Goal: Transaction & Acquisition: Download file/media

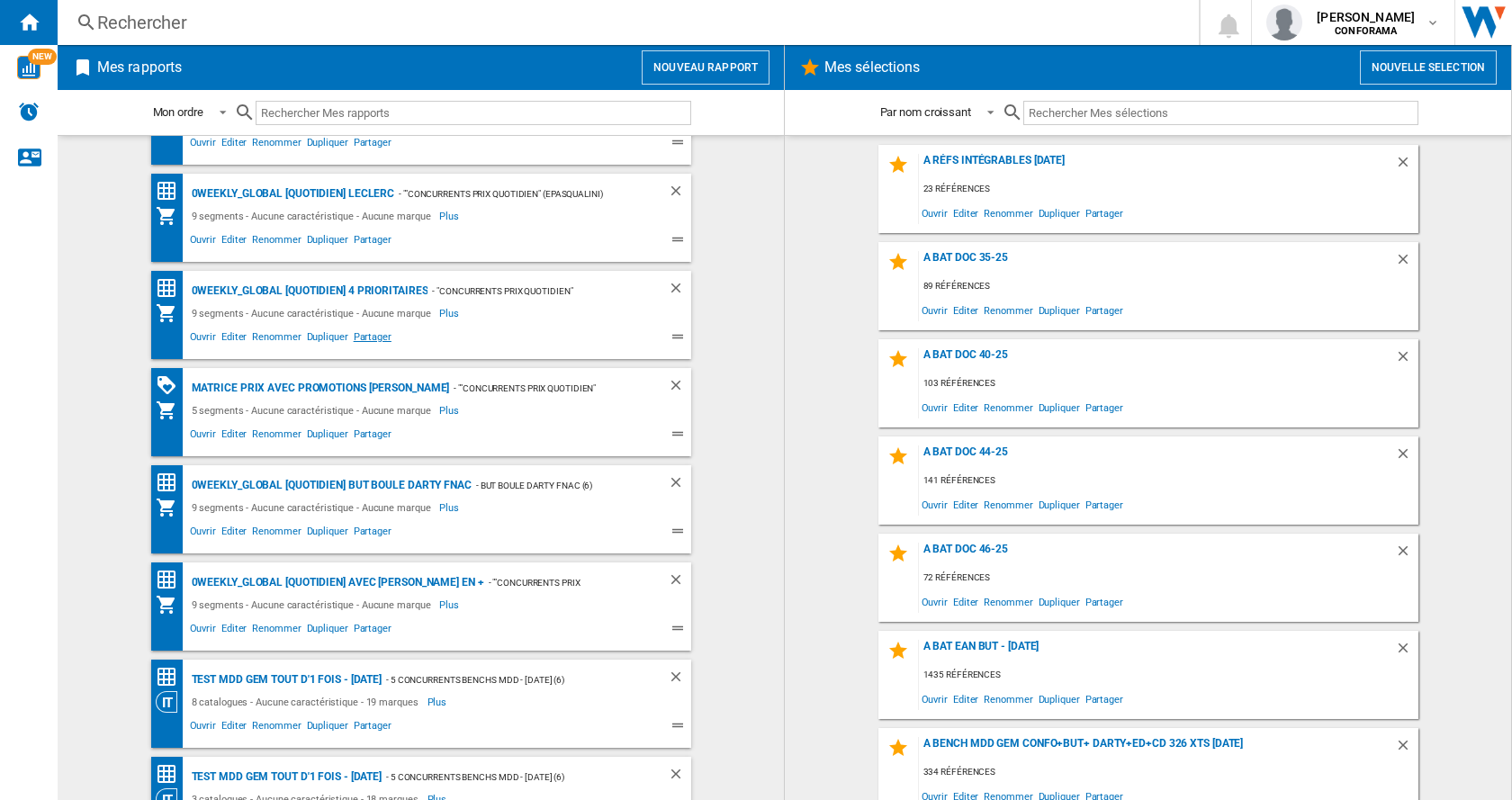
scroll to position [265, 0]
click at [197, 242] on span "Ouvrir" at bounding box center [202, 241] width 31 height 22
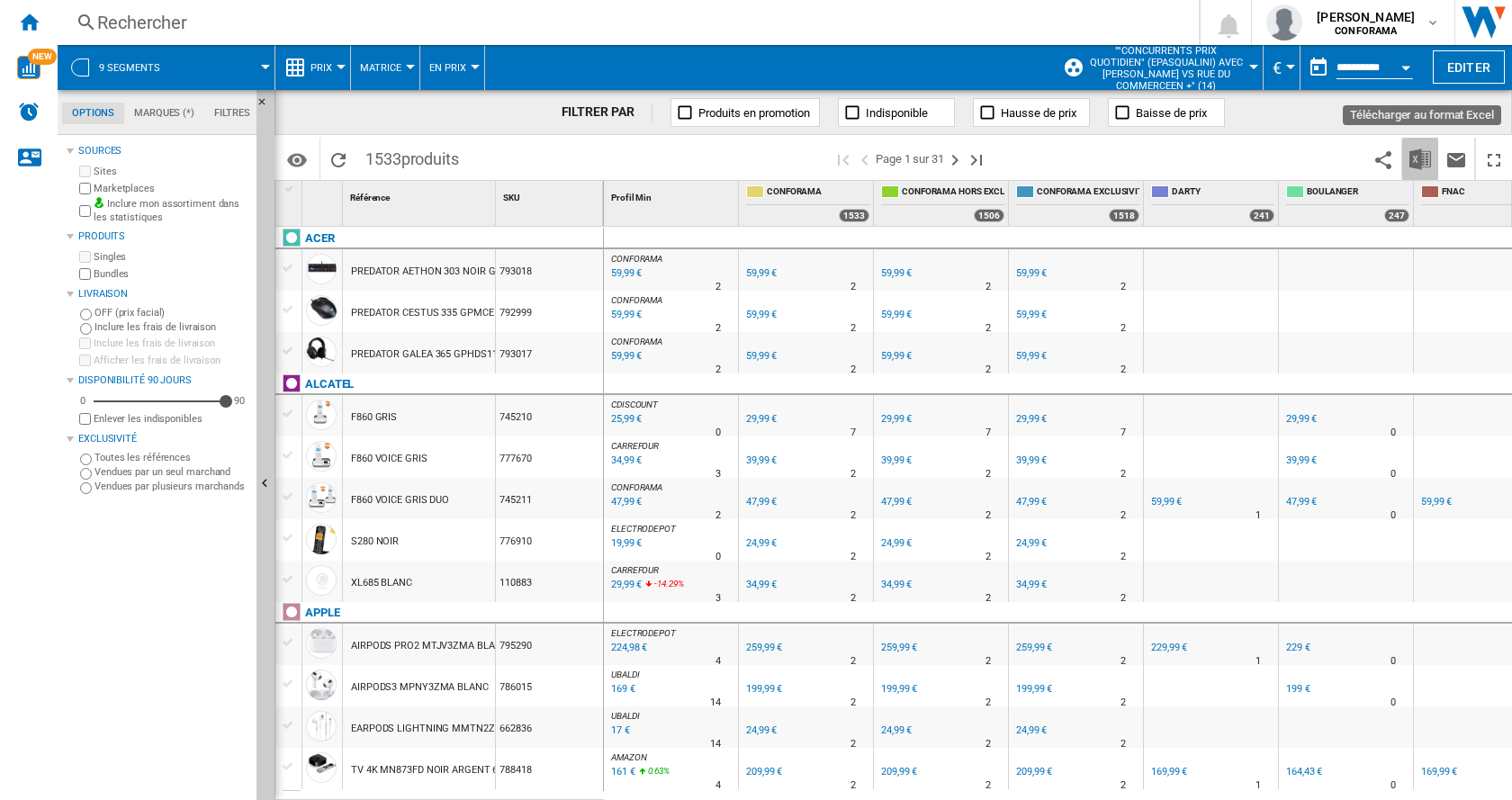
click at [1422, 161] on img "Télécharger au format Excel" at bounding box center [1420, 158] width 22 height 22
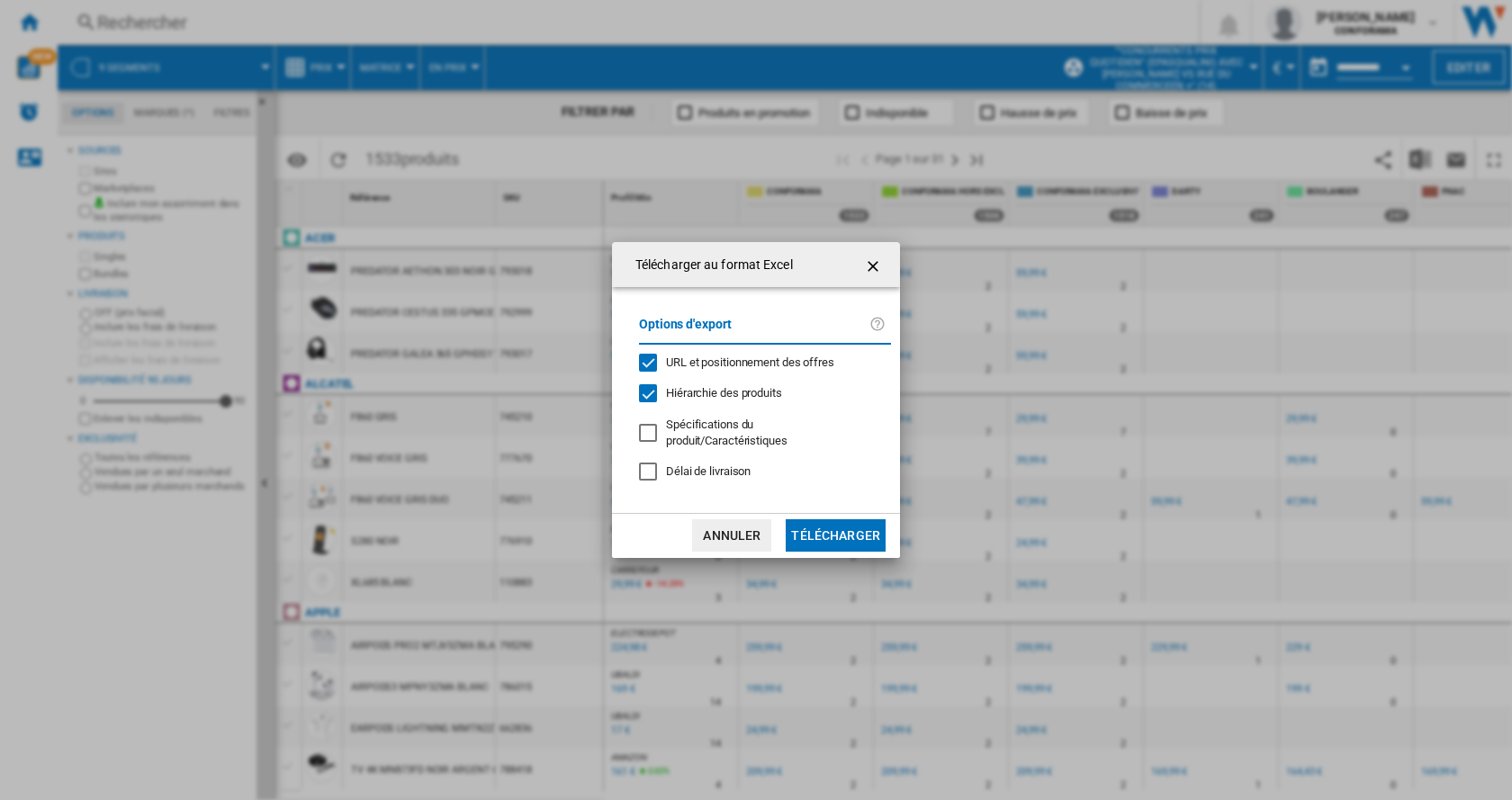
click at [848, 530] on button "Télécharger" at bounding box center [835, 535] width 100 height 32
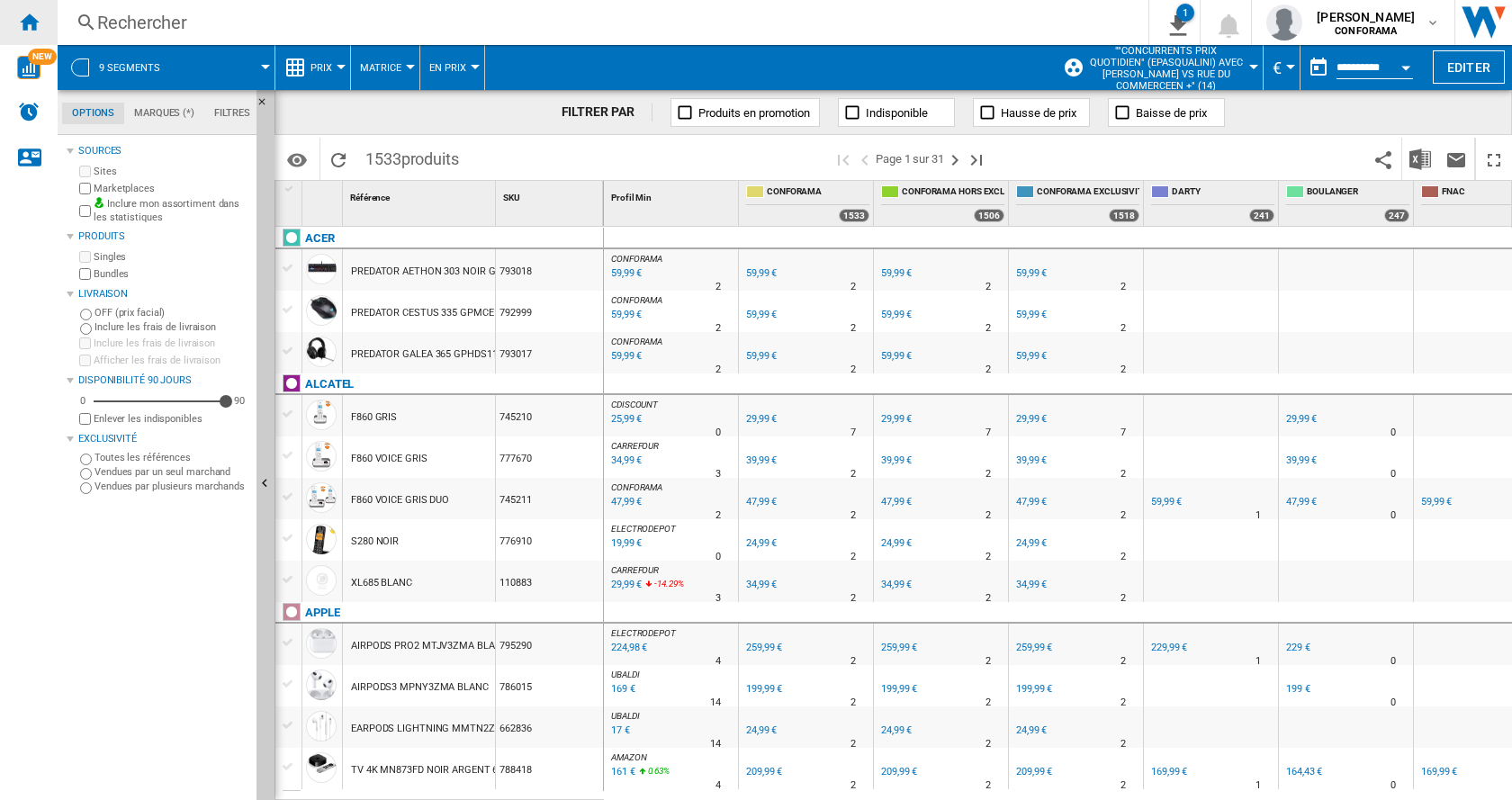
click at [30, 18] on ng-md-icon "Accueil" at bounding box center [28, 21] width 22 height 22
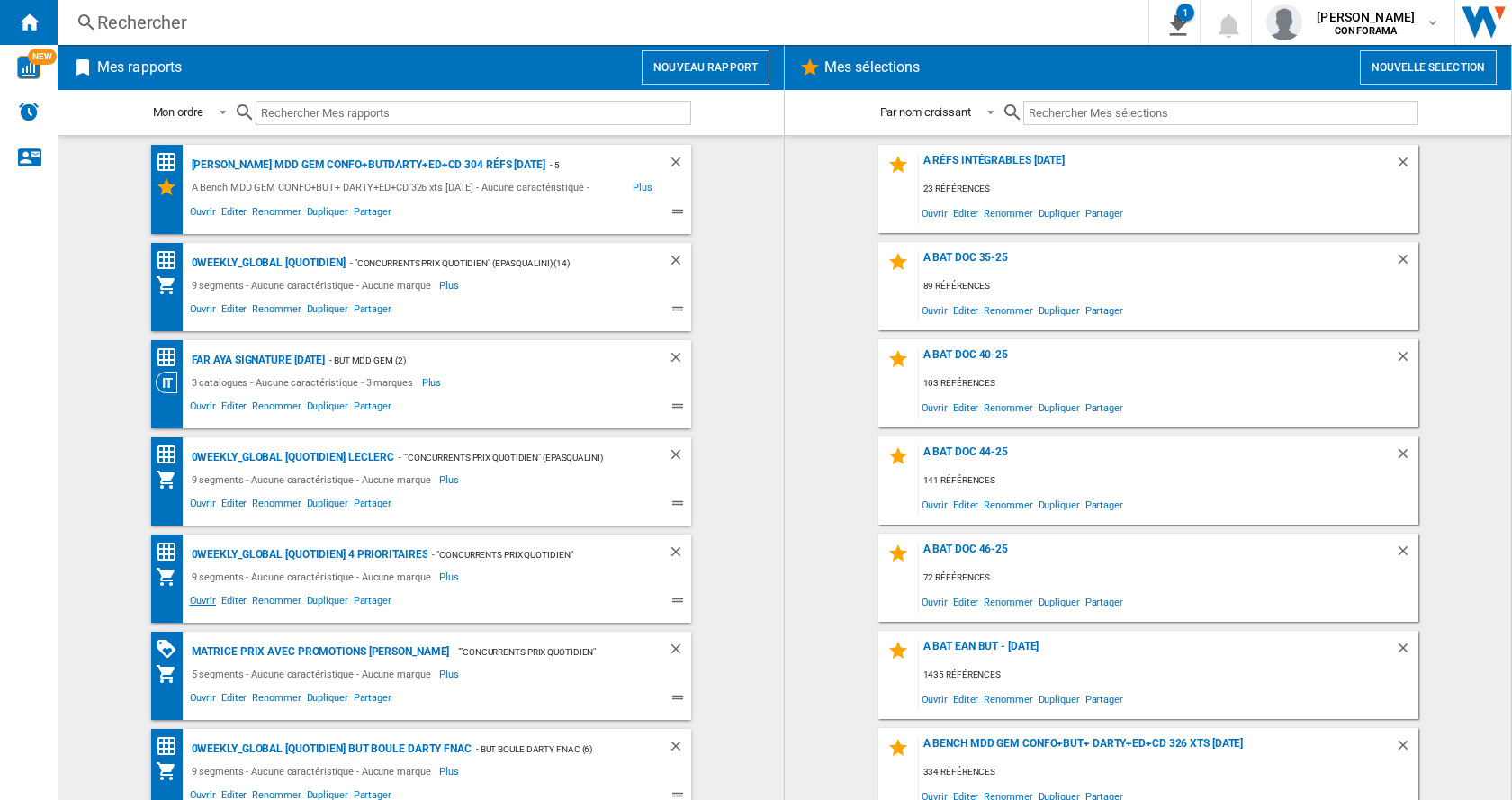
click at [199, 602] on span "Ouvrir" at bounding box center [202, 603] width 31 height 22
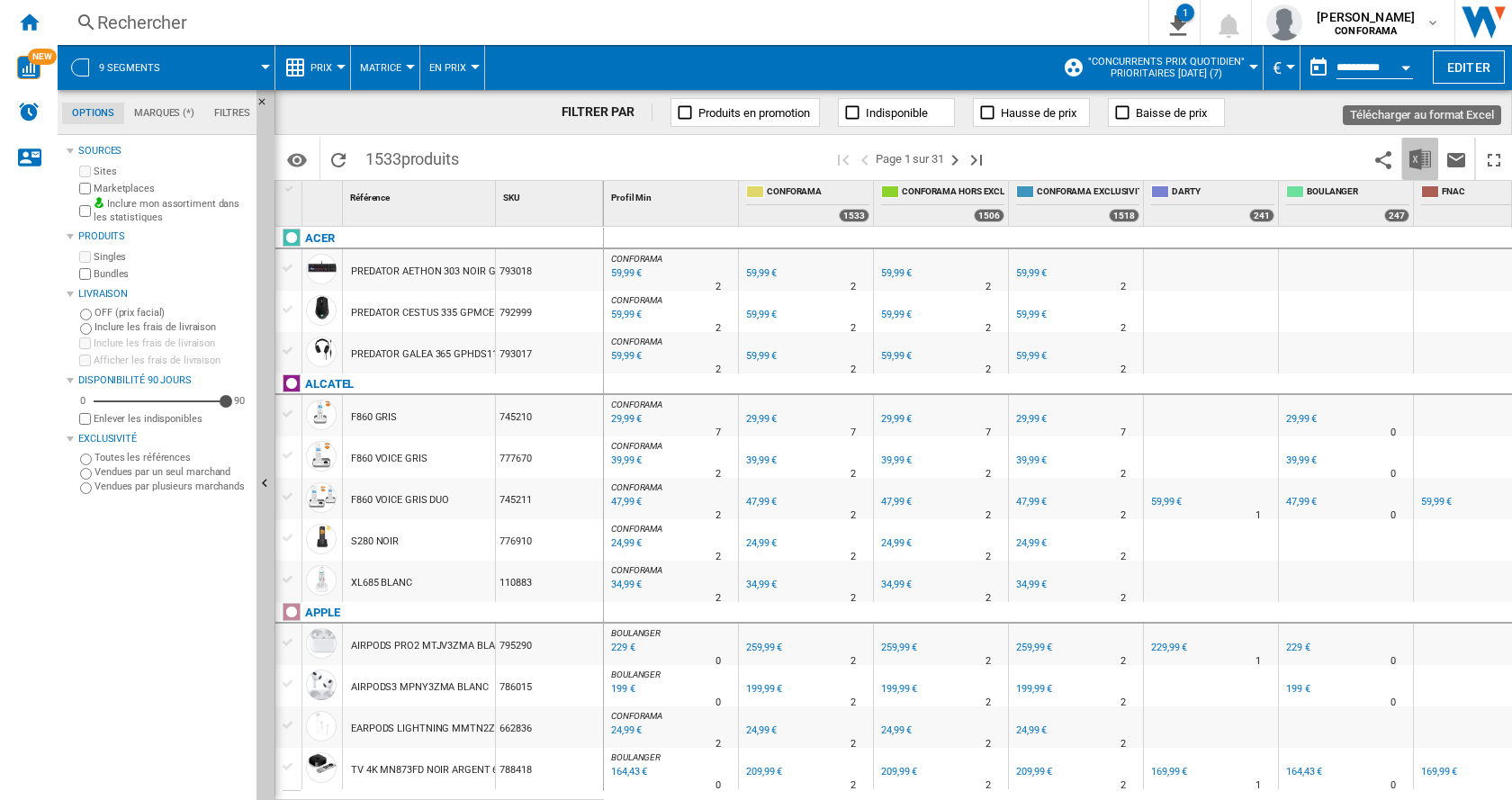
click at [1419, 154] on img "Télécharger au format Excel" at bounding box center [1420, 158] width 22 height 22
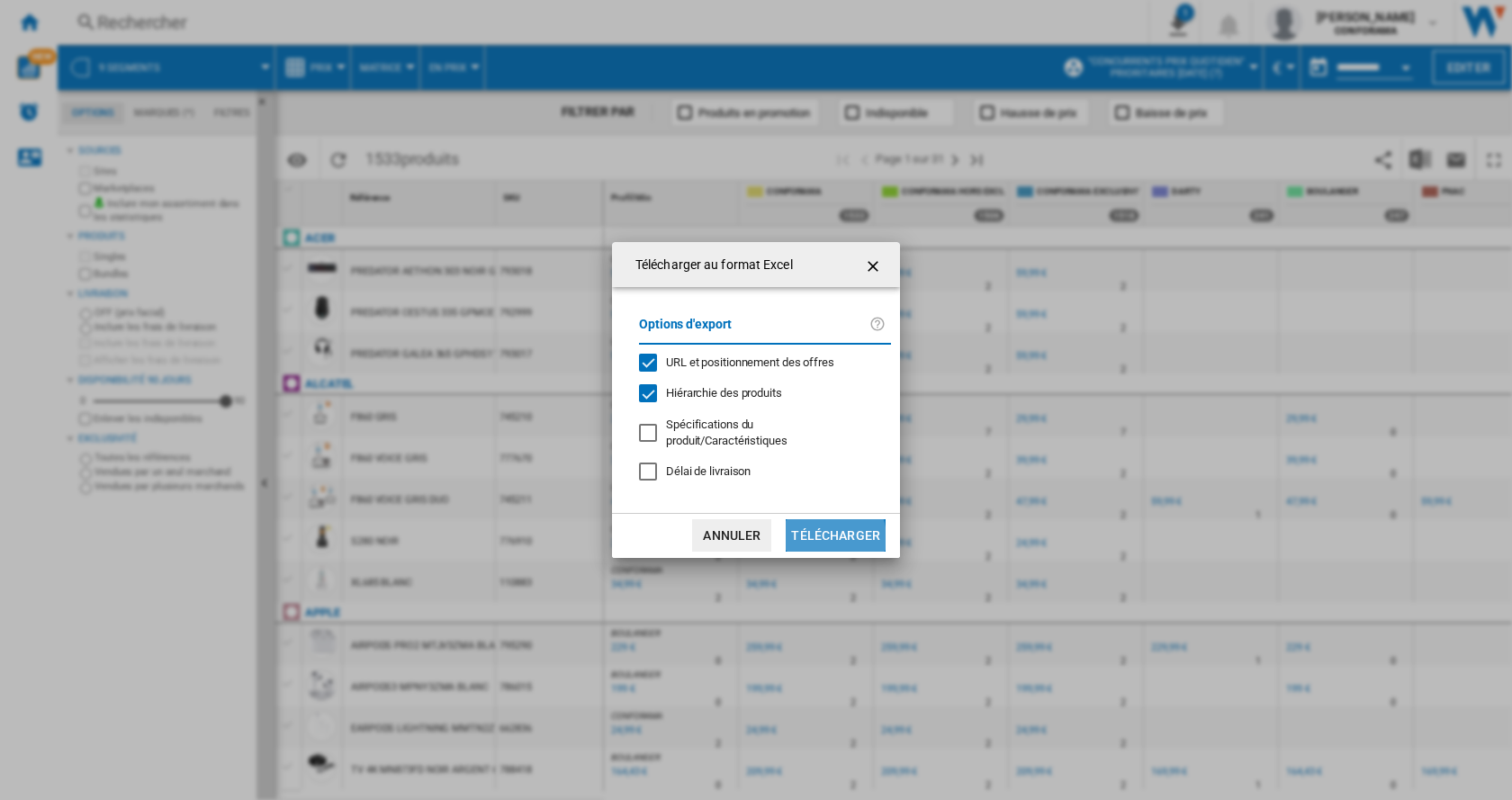
click at [829, 532] on button "Télécharger" at bounding box center [835, 535] width 100 height 32
